Goal: Task Accomplishment & Management: Manage account settings

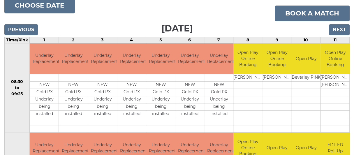
scroll to position [15, 0]
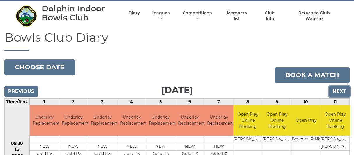
click at [340, 89] on input "Next" at bounding box center [339, 91] width 21 height 11
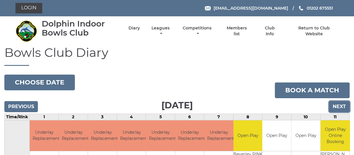
click at [339, 106] on input "Next" at bounding box center [339, 106] width 21 height 11
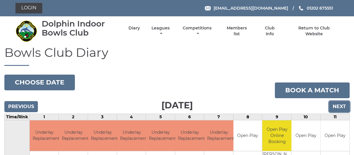
click at [339, 105] on input "Next" at bounding box center [339, 106] width 21 height 11
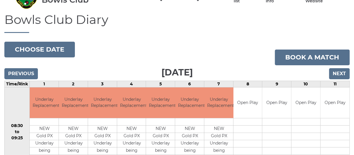
scroll to position [29, 0]
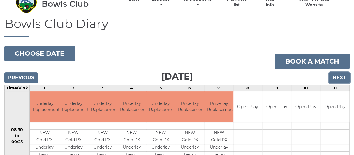
click at [340, 77] on input "Next" at bounding box center [339, 77] width 21 height 11
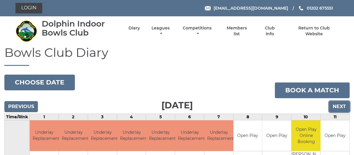
click at [335, 105] on input "Next" at bounding box center [339, 106] width 21 height 11
click at [17, 105] on input "Previous" at bounding box center [21, 106] width 34 height 11
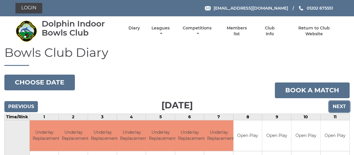
click at [340, 105] on input "Next" at bounding box center [339, 106] width 21 height 11
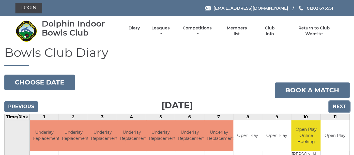
click at [339, 105] on input "Next" at bounding box center [339, 106] width 21 height 11
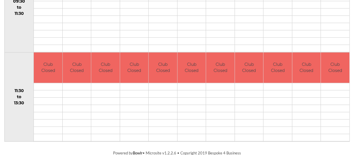
scroll to position [12, 0]
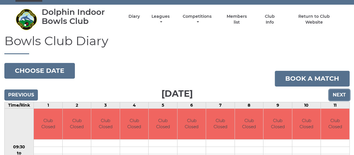
click at [341, 92] on input "Next" at bounding box center [339, 94] width 21 height 11
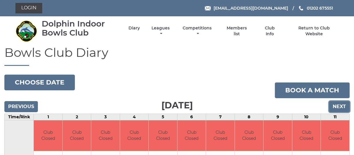
click at [337, 105] on input "Next" at bounding box center [339, 106] width 21 height 11
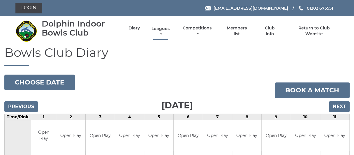
click at [167, 29] on link "Leagues" at bounding box center [160, 31] width 21 height 11
click at [33, 5] on link "Login" at bounding box center [28, 8] width 27 height 10
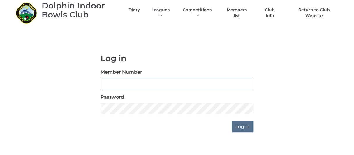
scroll to position [27, 0]
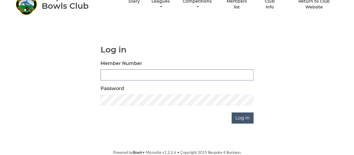
type input "0976"
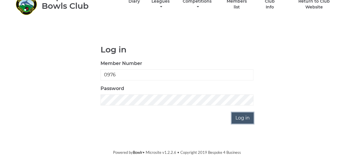
click at [245, 120] on input "Log in" at bounding box center [243, 117] width 22 height 11
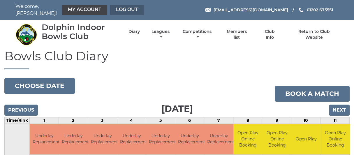
click at [120, 6] on link "Log out" at bounding box center [127, 10] width 34 height 10
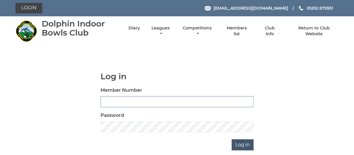
type input "0976"
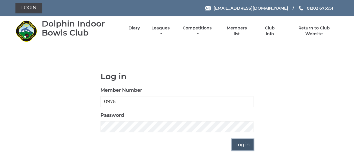
click at [245, 144] on input "Log in" at bounding box center [243, 144] width 22 height 11
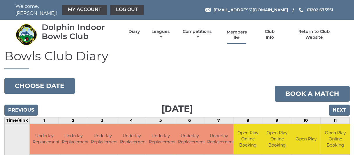
click at [231, 29] on link "Members list" at bounding box center [236, 34] width 27 height 11
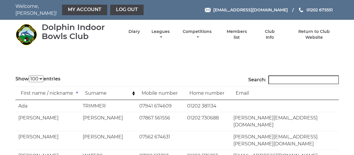
select select "100"
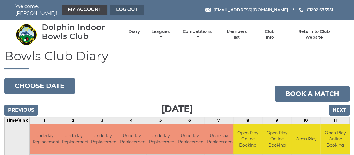
click at [122, 9] on link "Log out" at bounding box center [127, 10] width 34 height 10
